Goal: Task Accomplishment & Management: Use online tool/utility

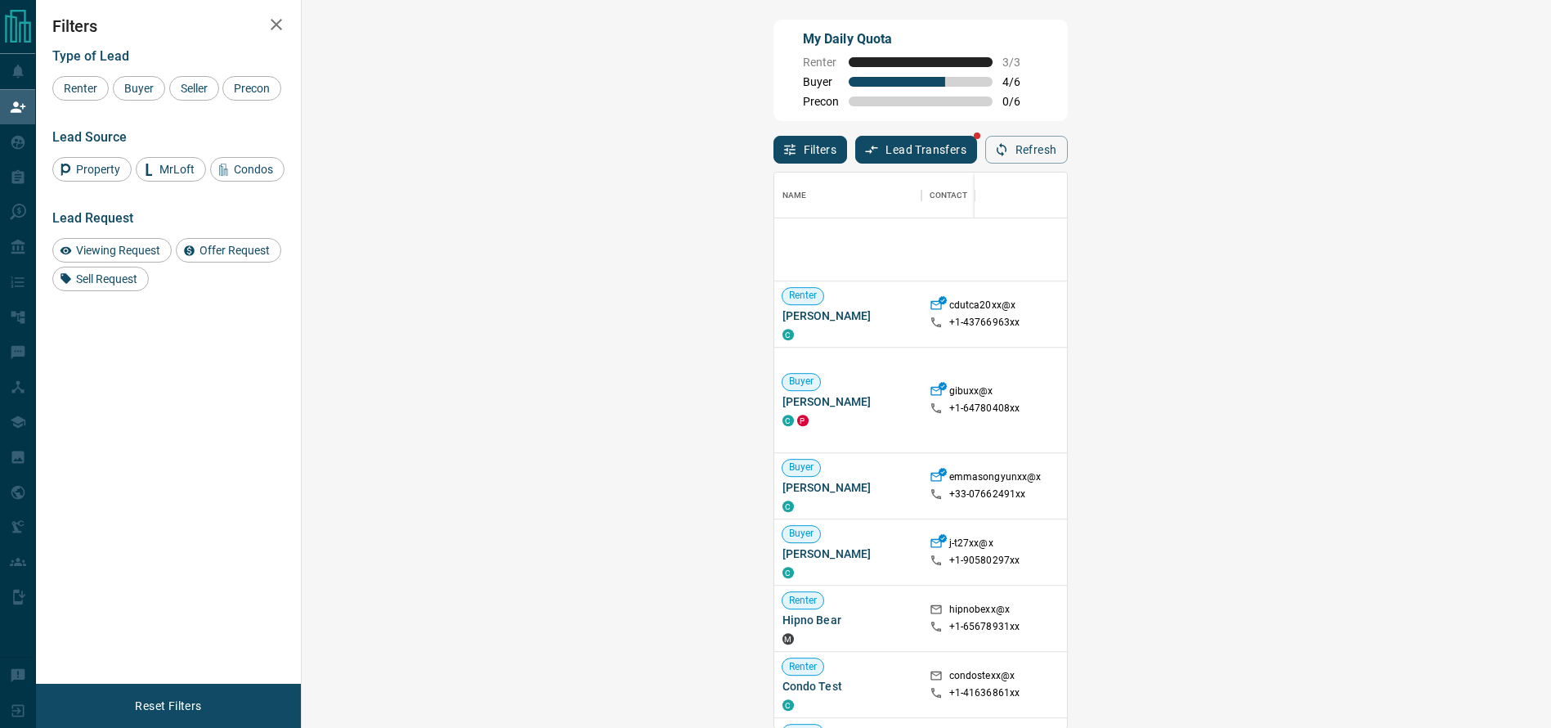
scroll to position [1168, 0]
click at [1388, 554] on div at bounding box center [1453, 549] width 131 height 65
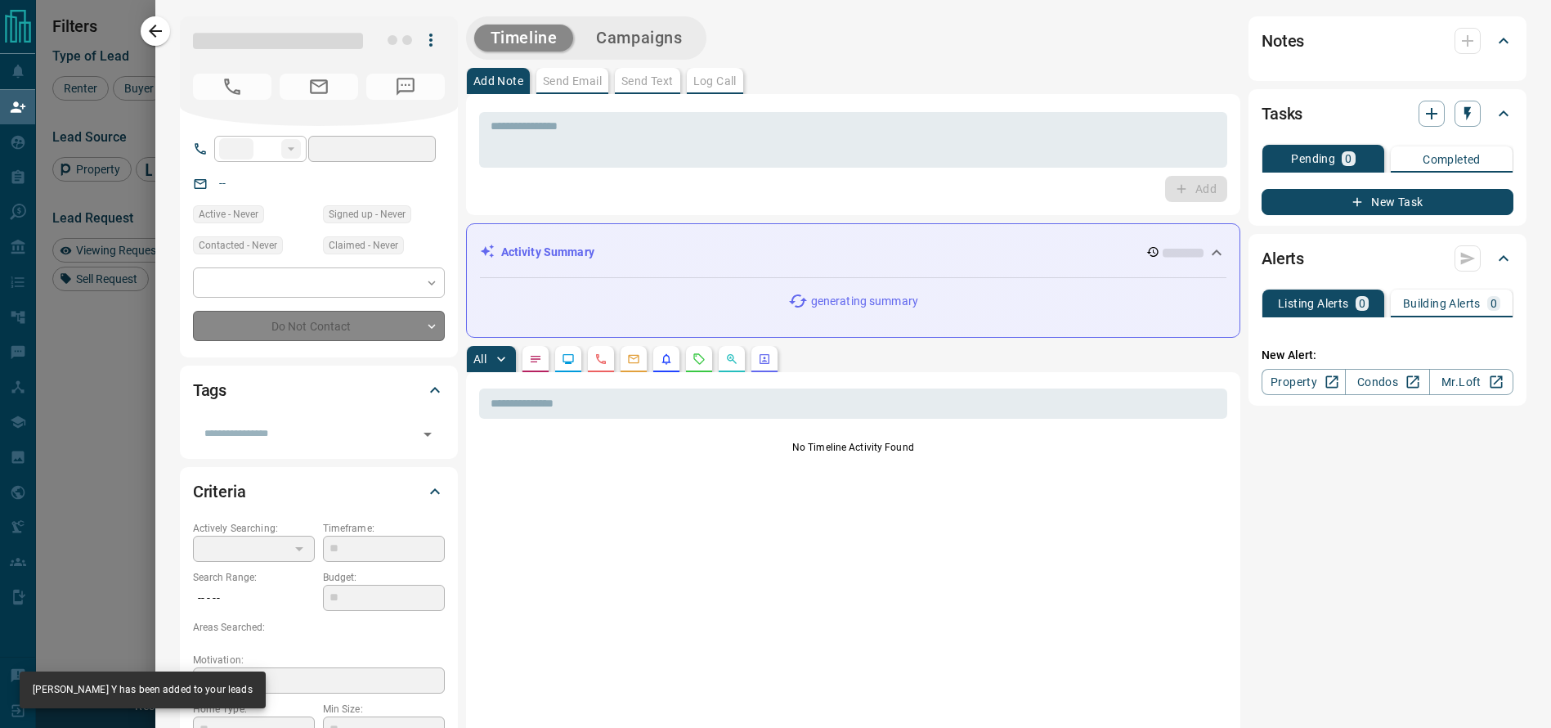
type input "**"
type input "**********"
type input "**"
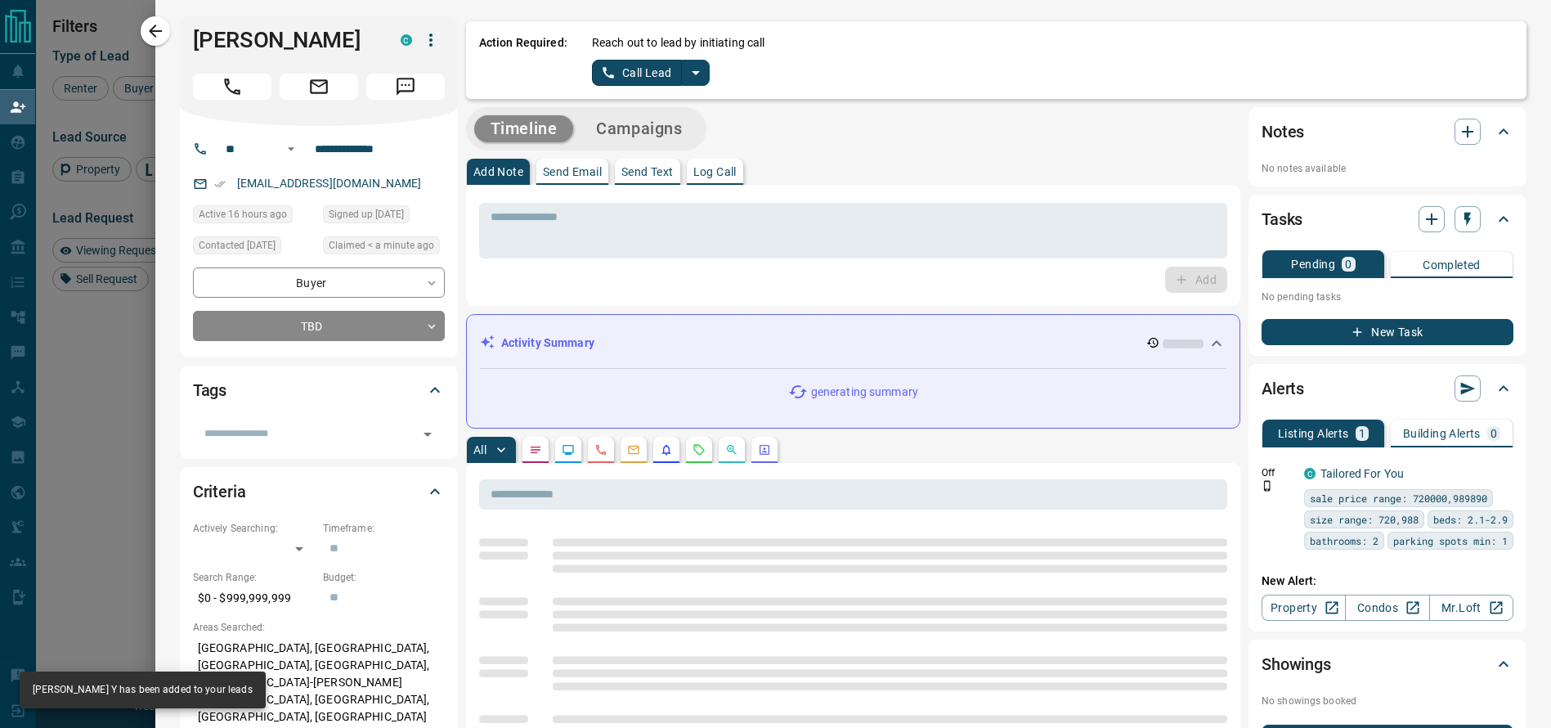
click at [686, 79] on icon "split button" at bounding box center [696, 73] width 20 height 20
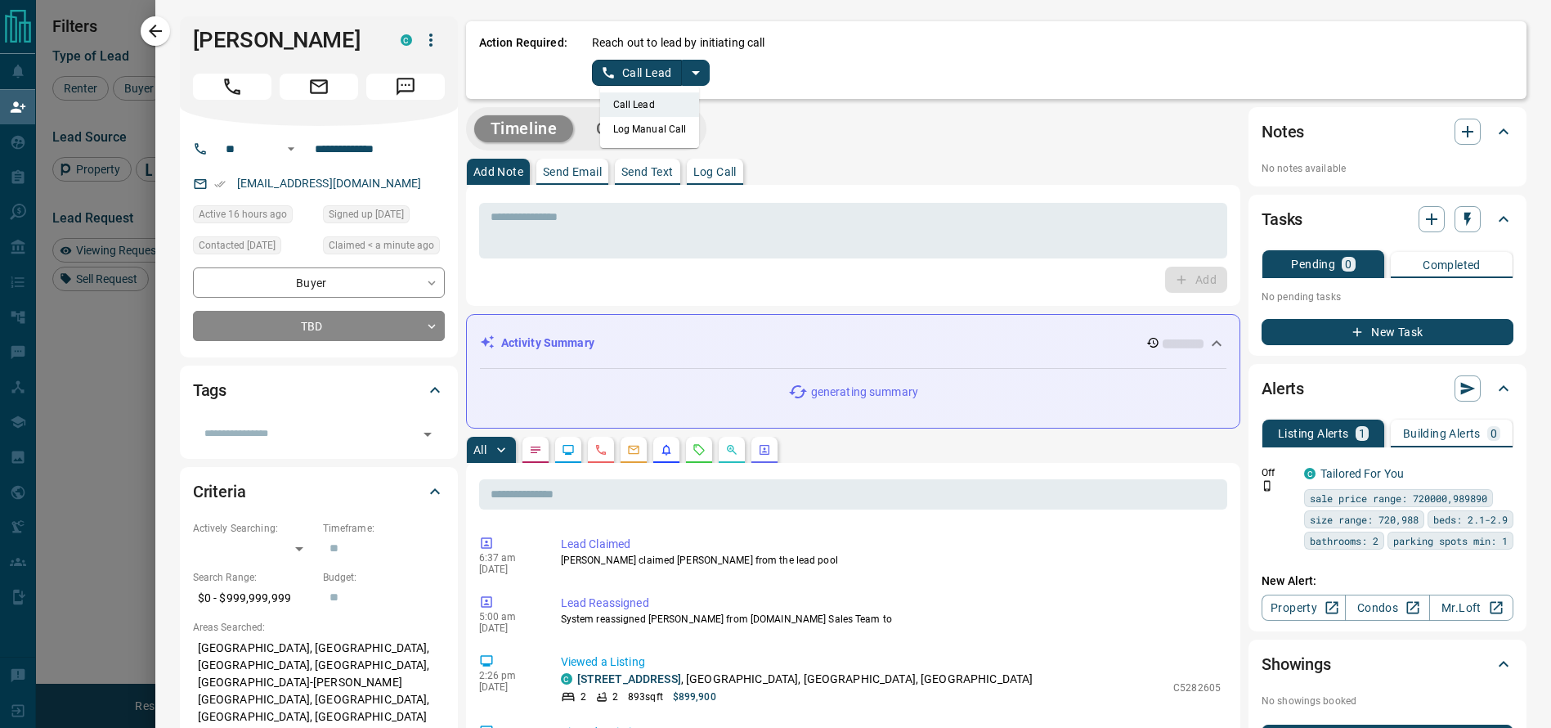
click at [662, 137] on li "Log Manual Call" at bounding box center [650, 129] width 100 height 25
click at [594, 63] on button "Log Manual Call" at bounding box center [646, 73] width 108 height 26
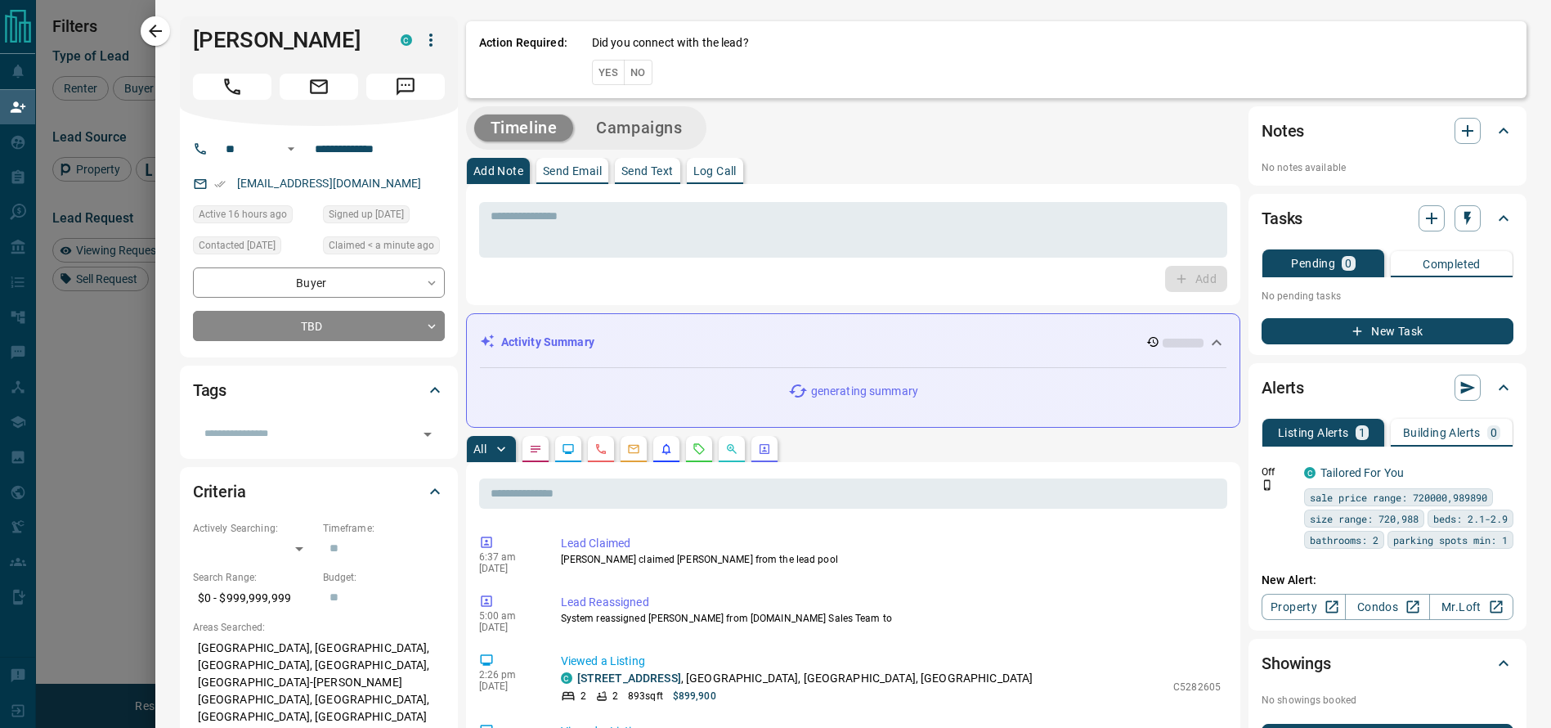
click at [592, 72] on button "Yes" at bounding box center [608, 72] width 33 height 25
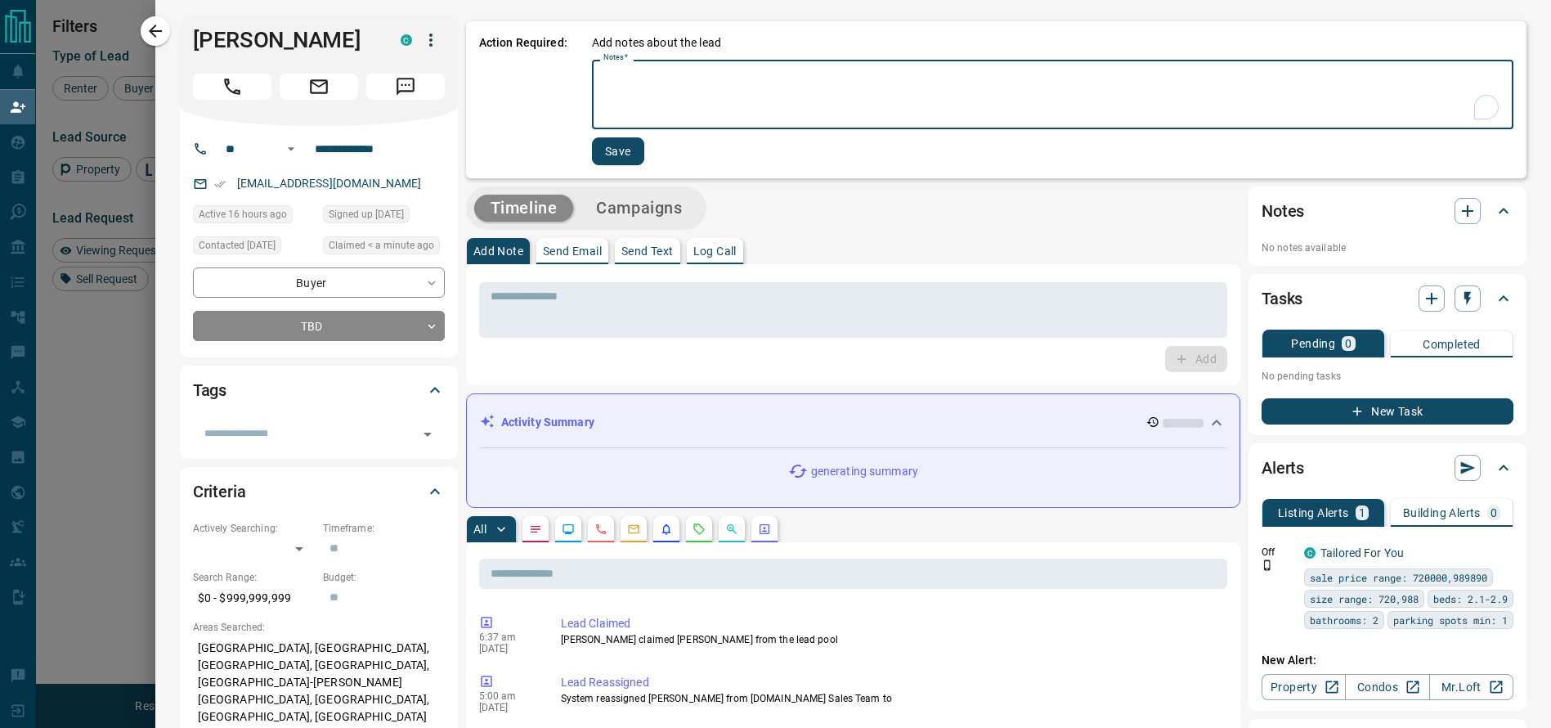
click at [604, 107] on textarea "Notes   *" at bounding box center [1053, 95] width 899 height 56
type textarea "*********"
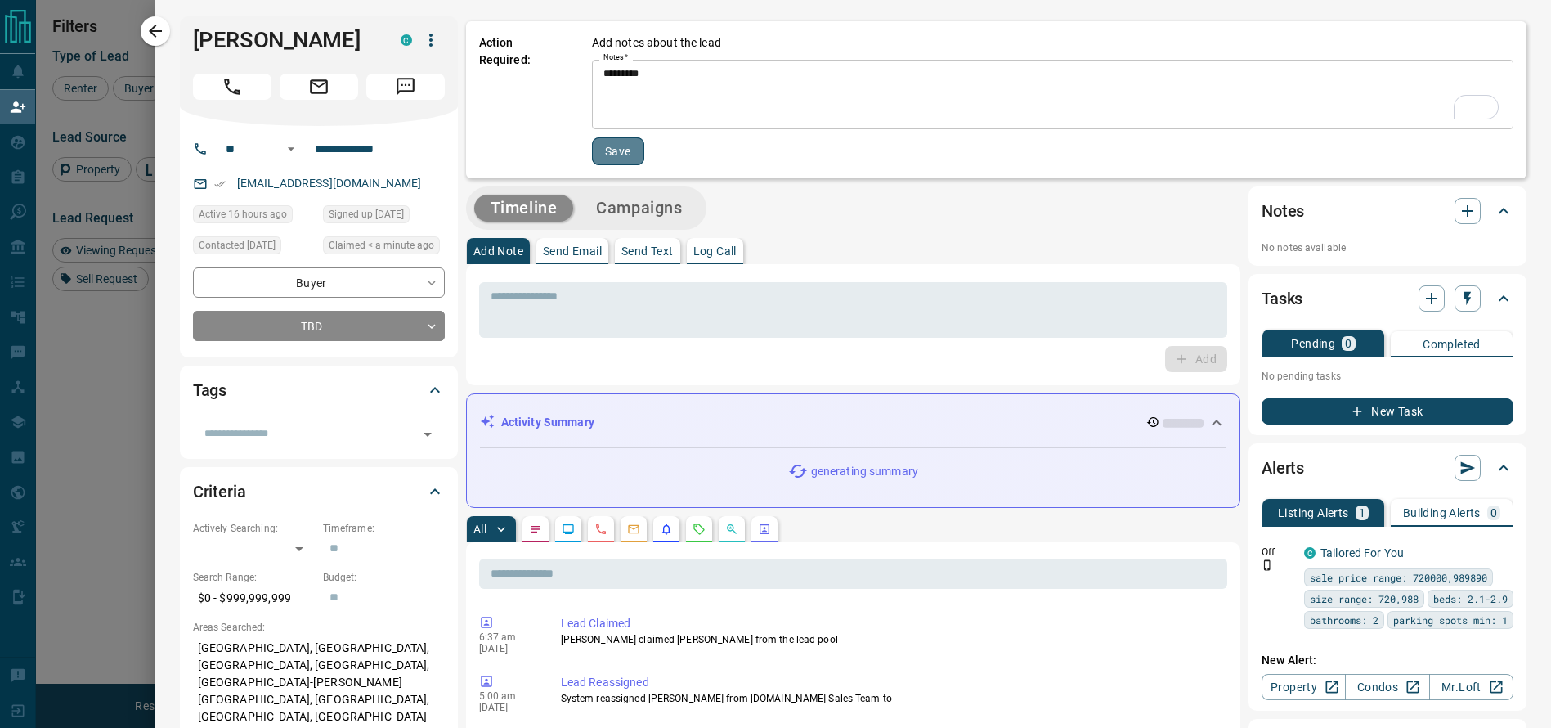
click at [592, 156] on button "Save" at bounding box center [618, 151] width 52 height 28
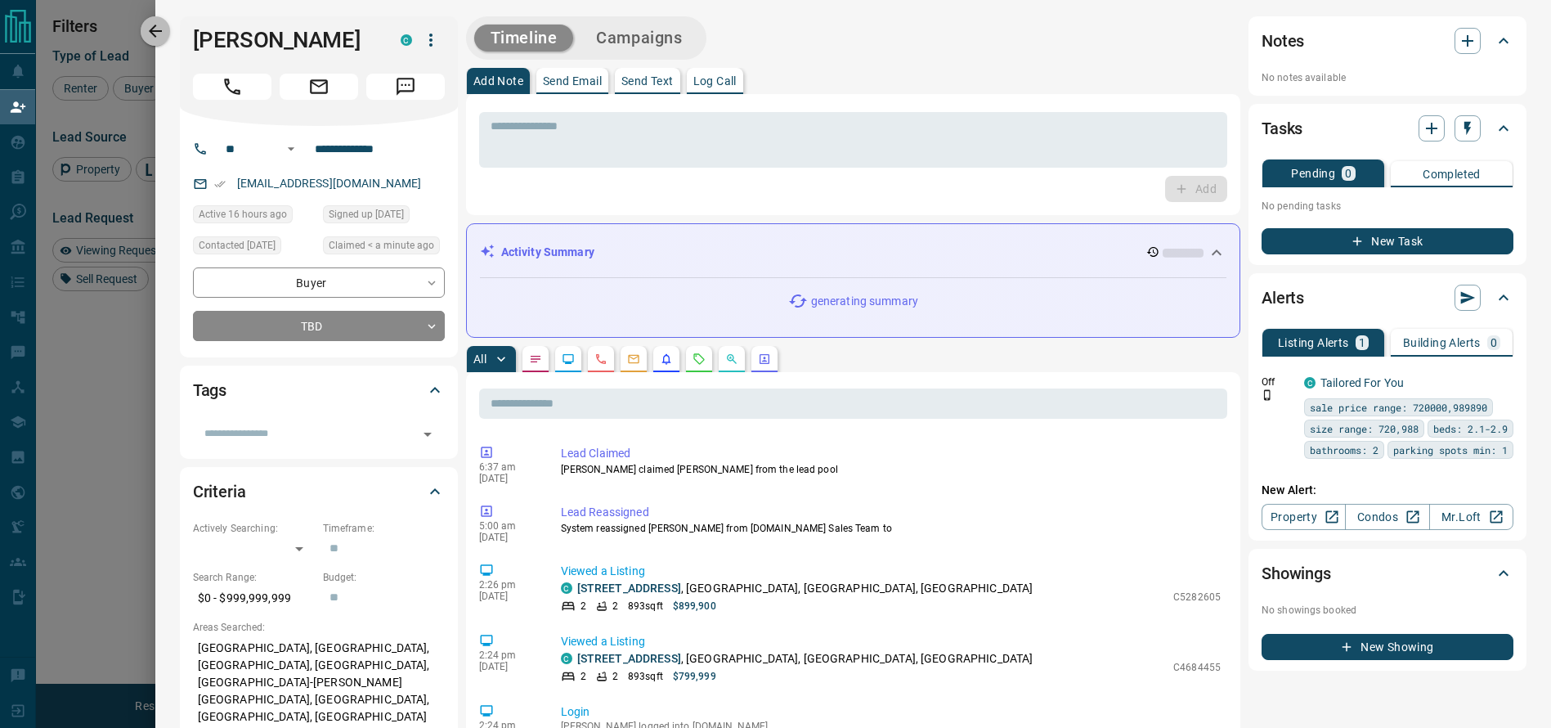
drag, startPoint x: 155, startPoint y: 43, endPoint x: 510, endPoint y: 244, distance: 408.0
click at [149, 43] on button "button" at bounding box center [155, 30] width 29 height 29
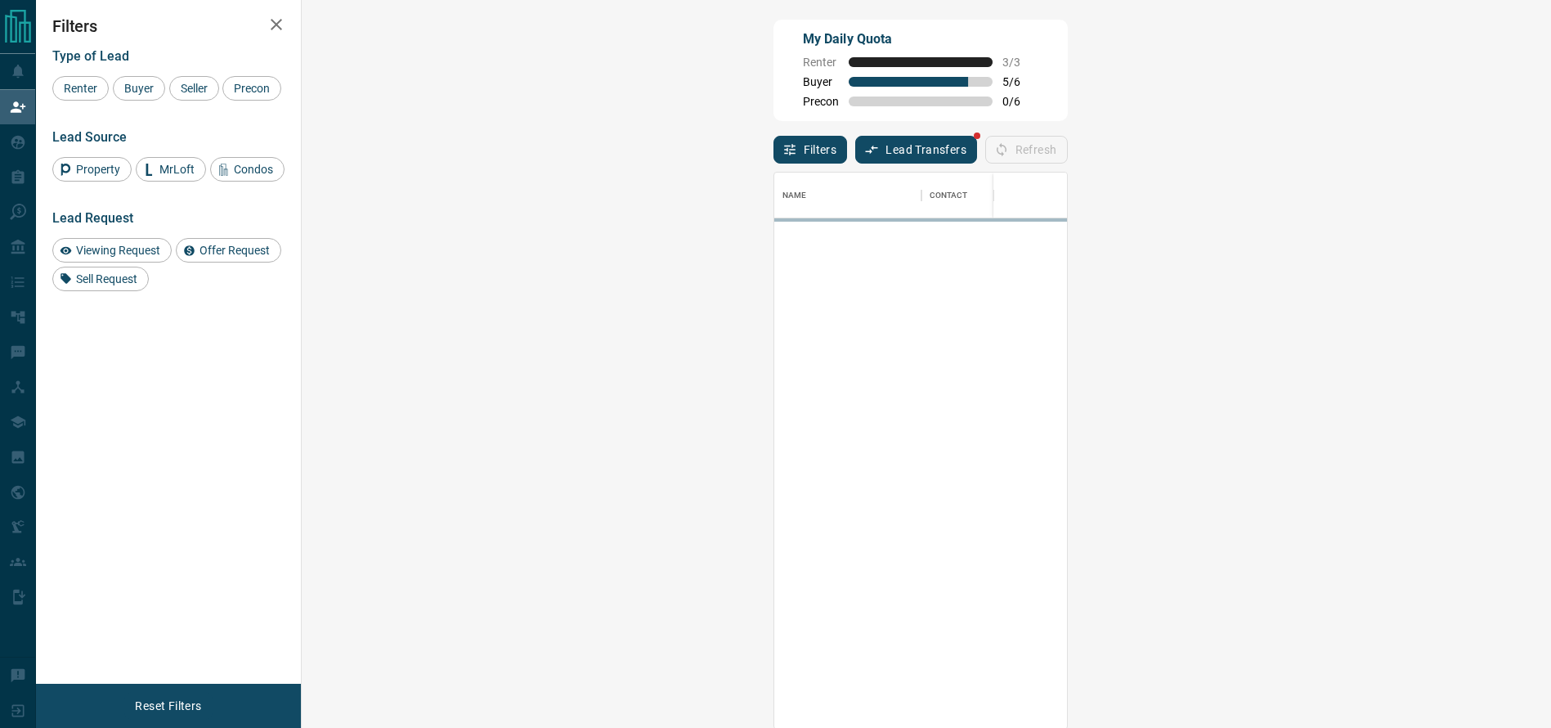
scroll to position [537, 1196]
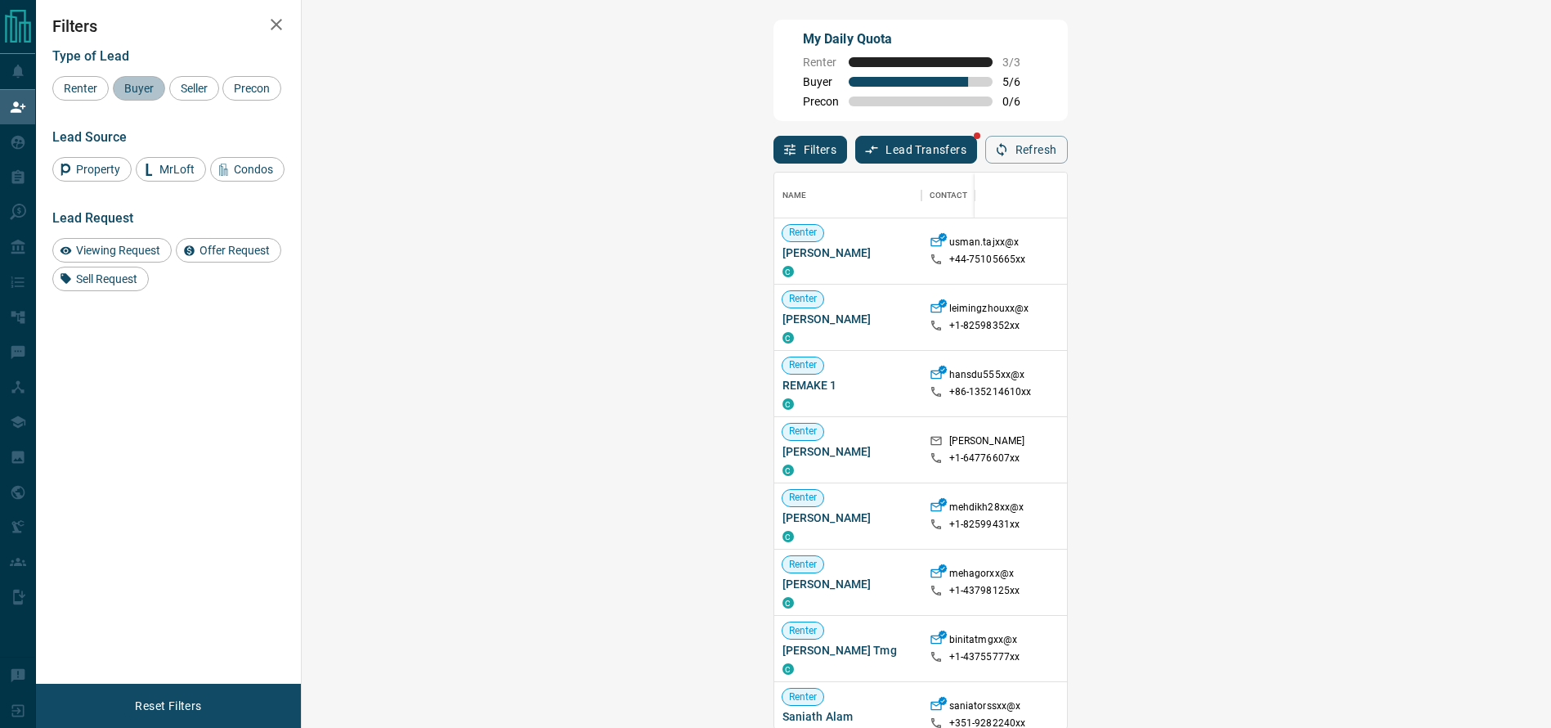
click at [125, 86] on span "Buyer" at bounding box center [139, 88] width 41 height 13
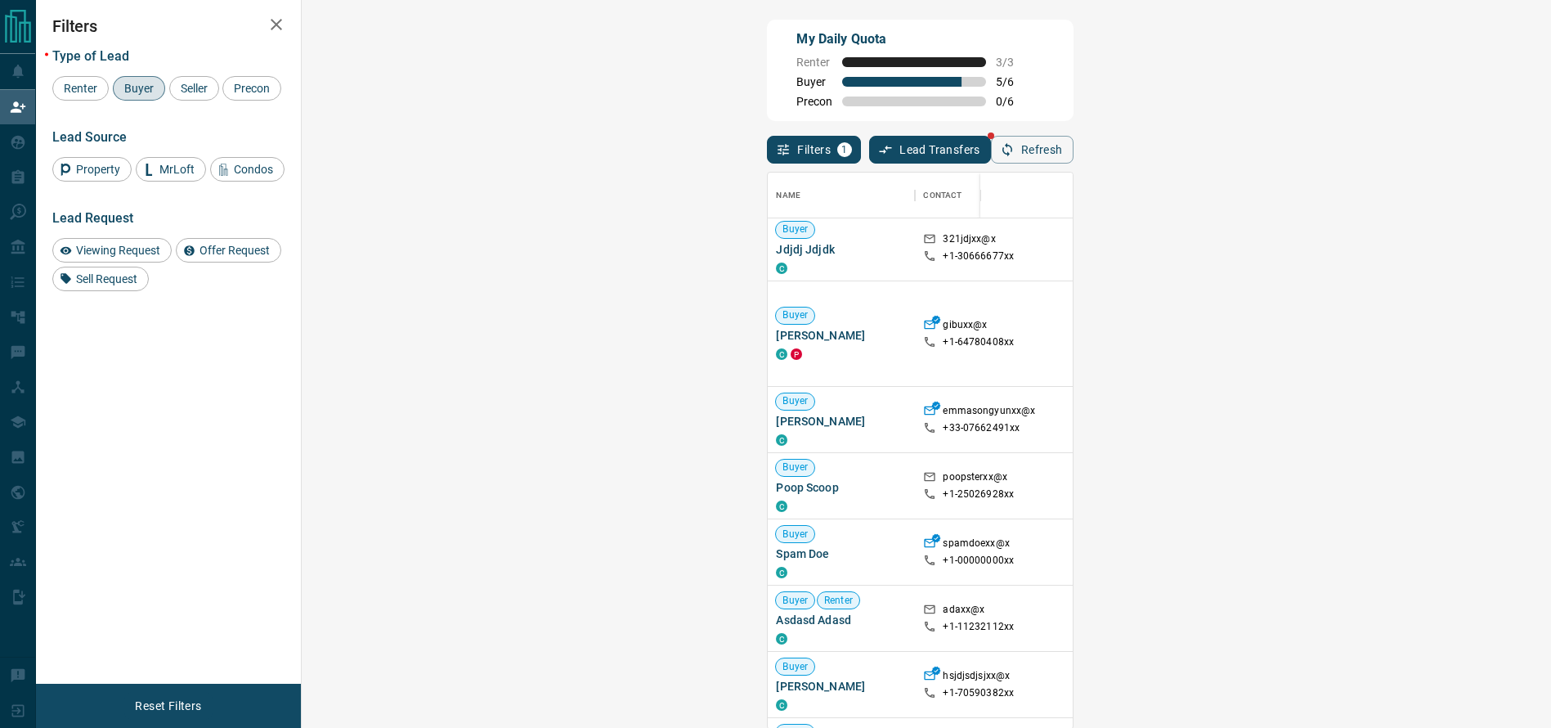
scroll to position [0, 0]
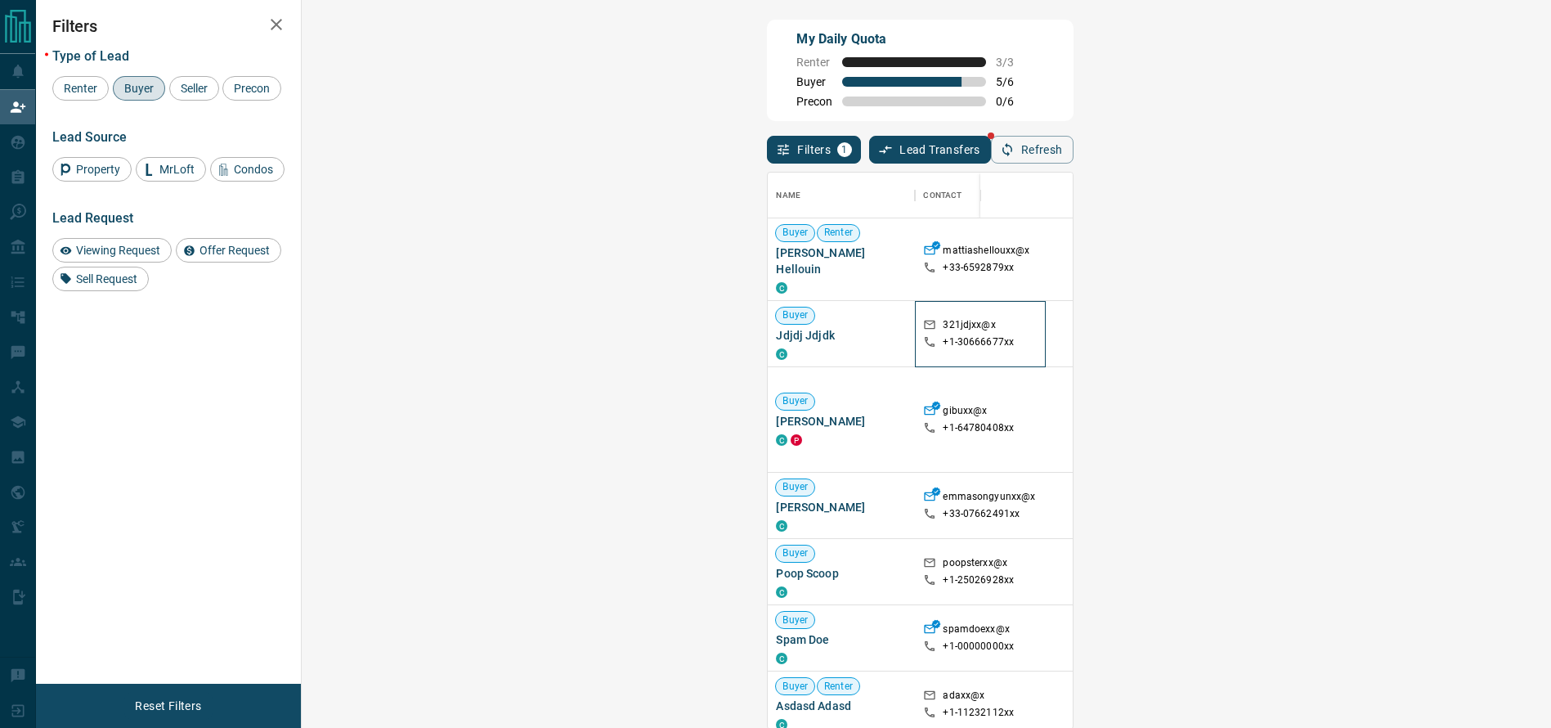
click at [923, 301] on div "321jdjxx@x +1- 30666677xx" at bounding box center [980, 333] width 114 height 65
click at [923, 367] on div "gibuxx@x +1- 64780408xx" at bounding box center [980, 419] width 114 height 105
click at [923, 377] on div "gibuxx@x +1- 64780408xx" at bounding box center [980, 419] width 114 height 105
click at [114, 82] on div "Buyer" at bounding box center [139, 88] width 52 height 25
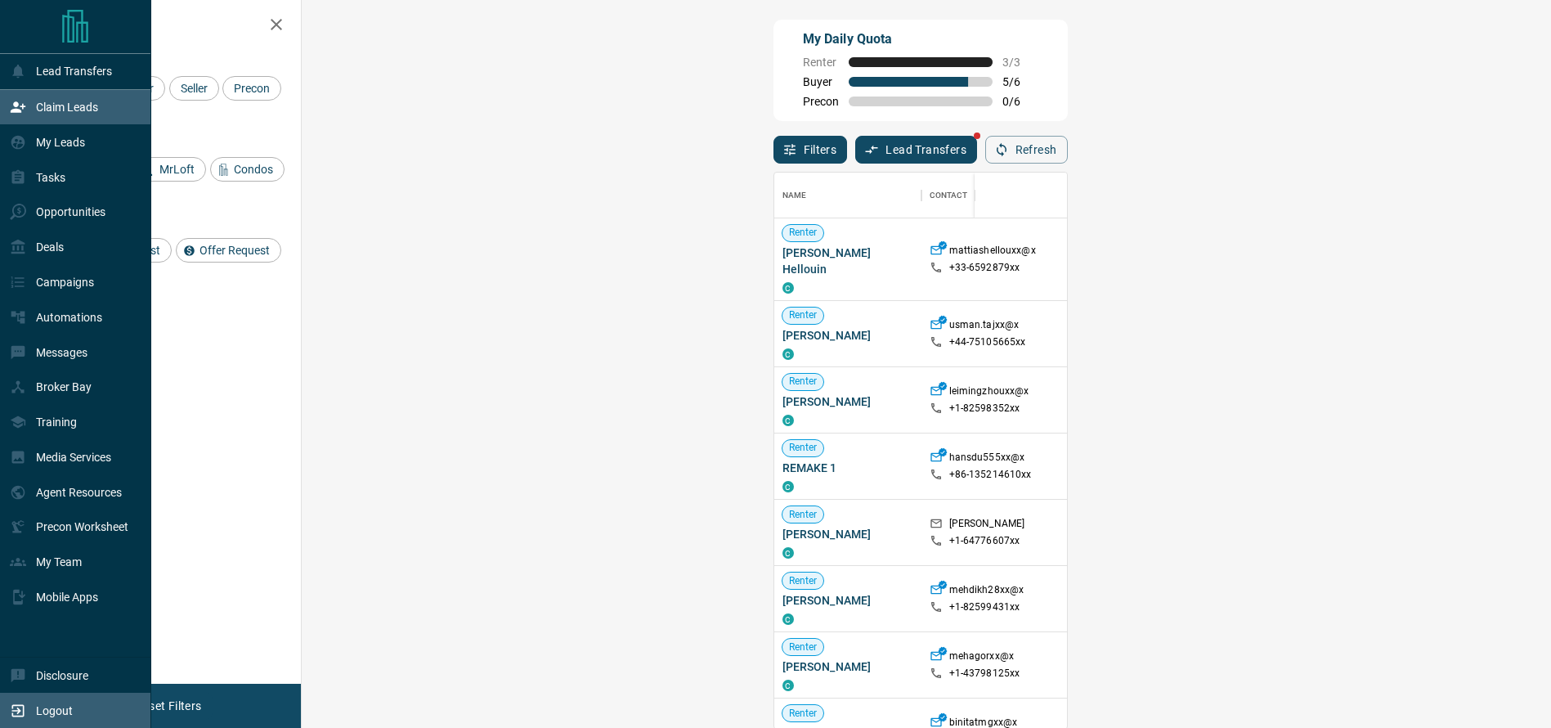
click at [69, 698] on div "Logout" at bounding box center [41, 710] width 63 height 27
